Goal: Find specific page/section: Find specific page/section

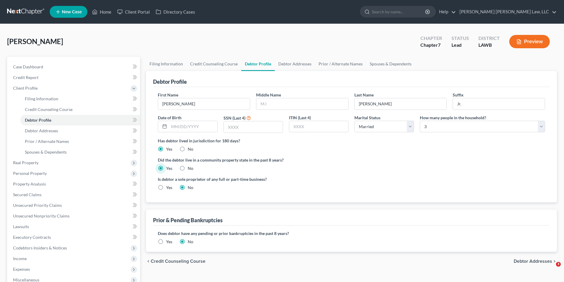
select select "1"
select select "2"
click at [22, 9] on link at bounding box center [26, 12] width 38 height 11
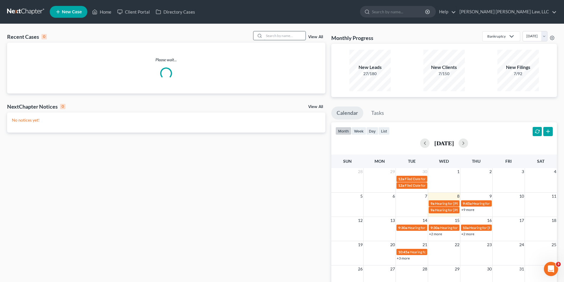
click at [278, 36] on input "search" at bounding box center [284, 35] width 41 height 9
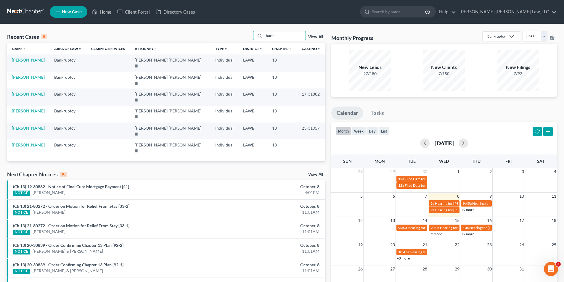
type input "buck"
click at [34, 75] on link "[PERSON_NAME]" at bounding box center [28, 77] width 33 height 5
